Goal: Task Accomplishment & Management: Complete application form

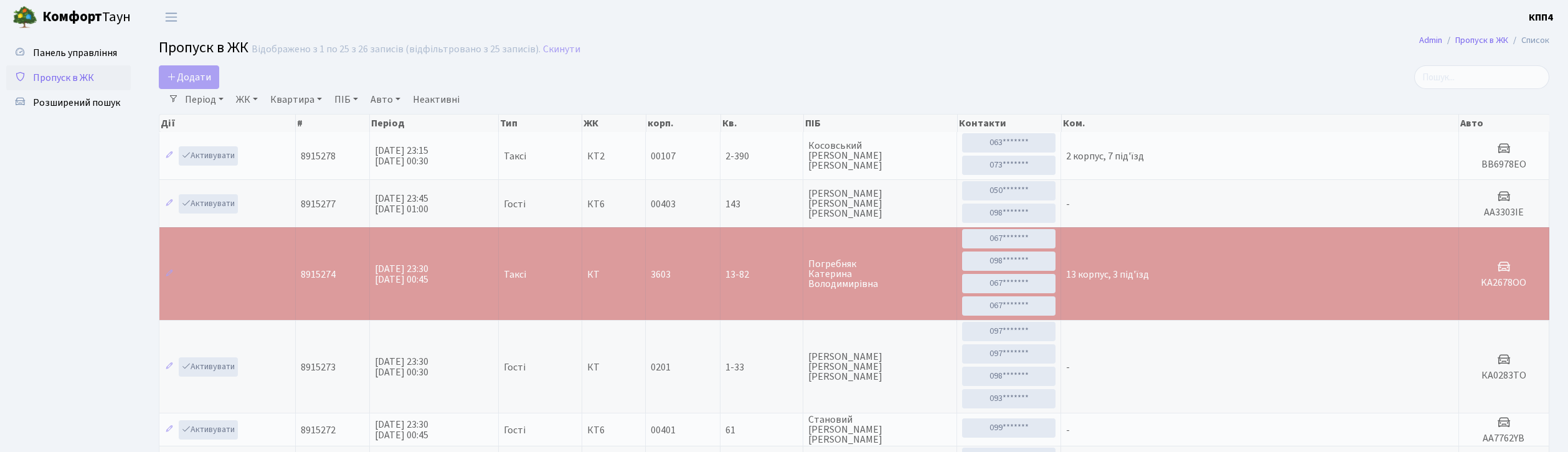
select select "25"
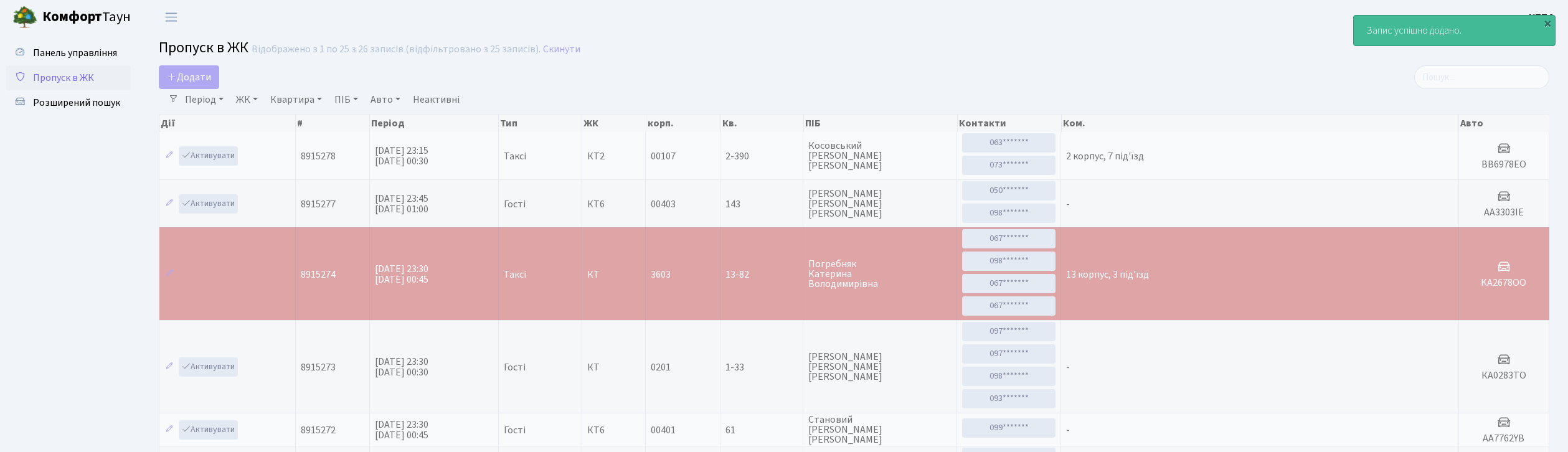
select select "25"
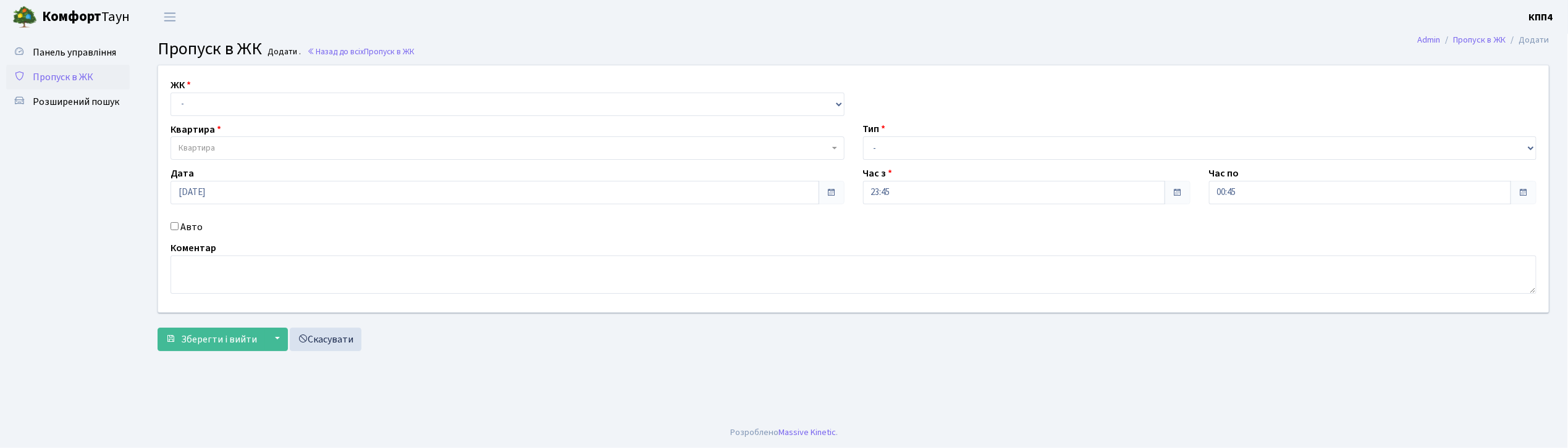
select select "271"
click at [171, 92] on select "- КТ, вул. Регенераторна, 4 КТ2, просп. Соборності, 17 КТ3, вул. Березнева, 16 …" at bounding box center [507, 104] width 674 height 23
select select
click at [196, 220] on label "Авто" at bounding box center [191, 227] width 22 height 15
click at [178, 222] on input "Авто" at bounding box center [174, 226] width 8 height 8
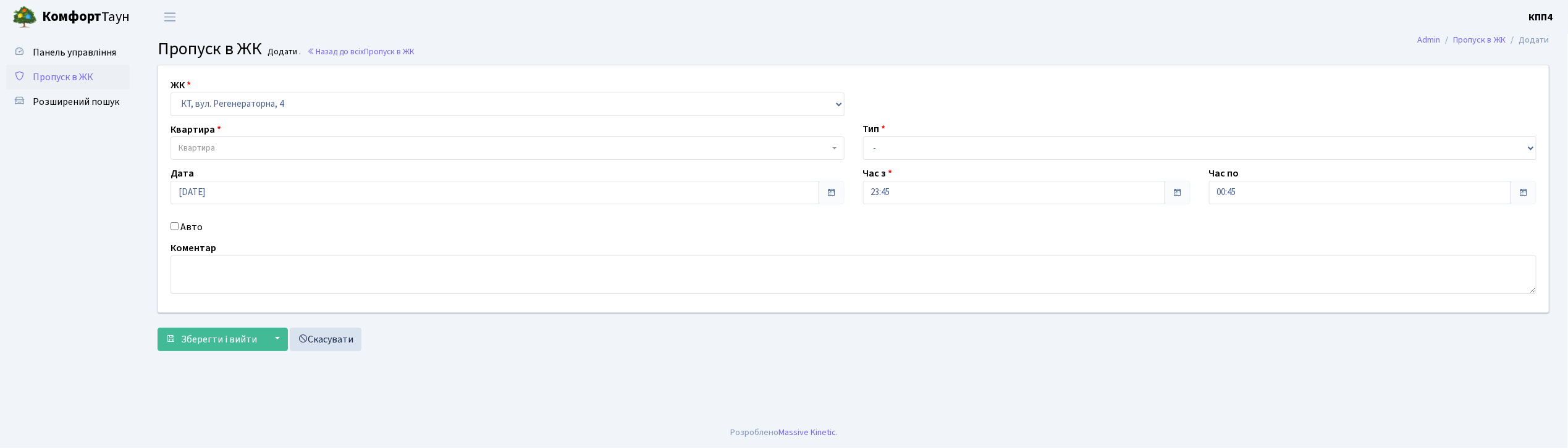
checkbox input "true"
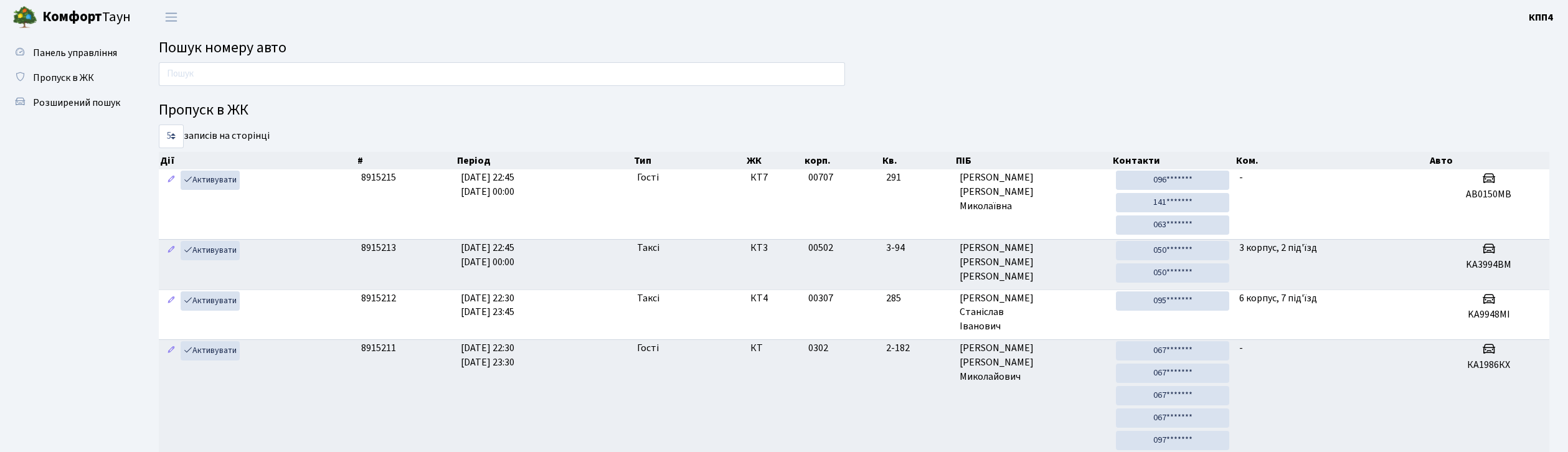
scroll to position [25, 0]
